Goal: Task Accomplishment & Management: Manage account settings

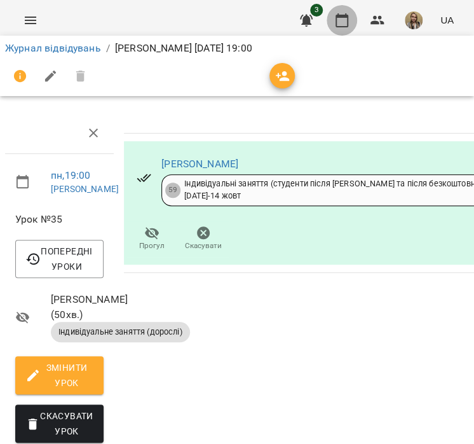
click at [343, 22] on icon "button" at bounding box center [341, 20] width 15 height 15
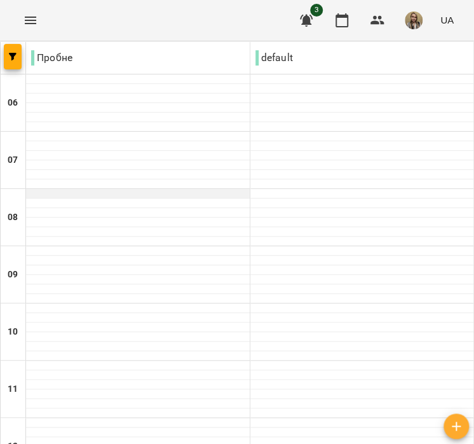
scroll to position [610, 0]
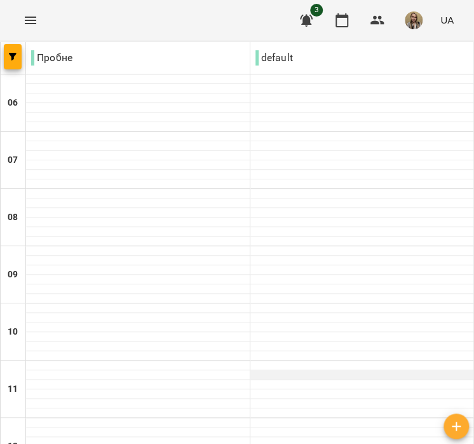
scroll to position [445, 0]
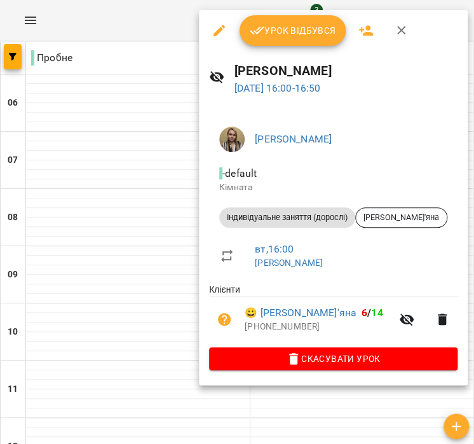
click at [300, 34] on span "Урок відбувся" at bounding box center [293, 30] width 86 height 15
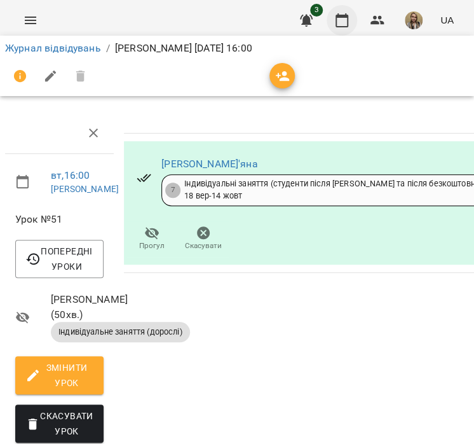
click at [344, 20] on icon "button" at bounding box center [341, 20] width 15 height 15
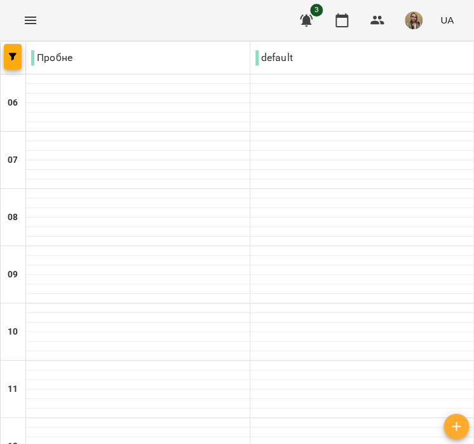
scroll to position [674, 0]
